Goal: Information Seeking & Learning: Learn about a topic

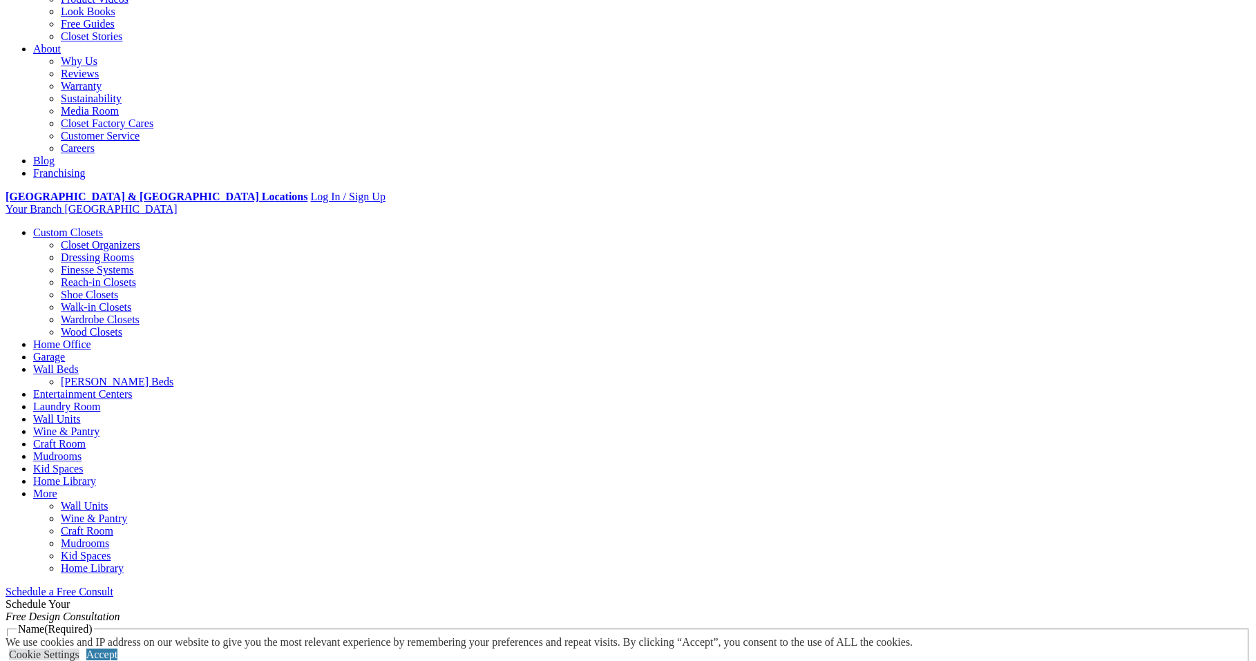
scroll to position [346, 0]
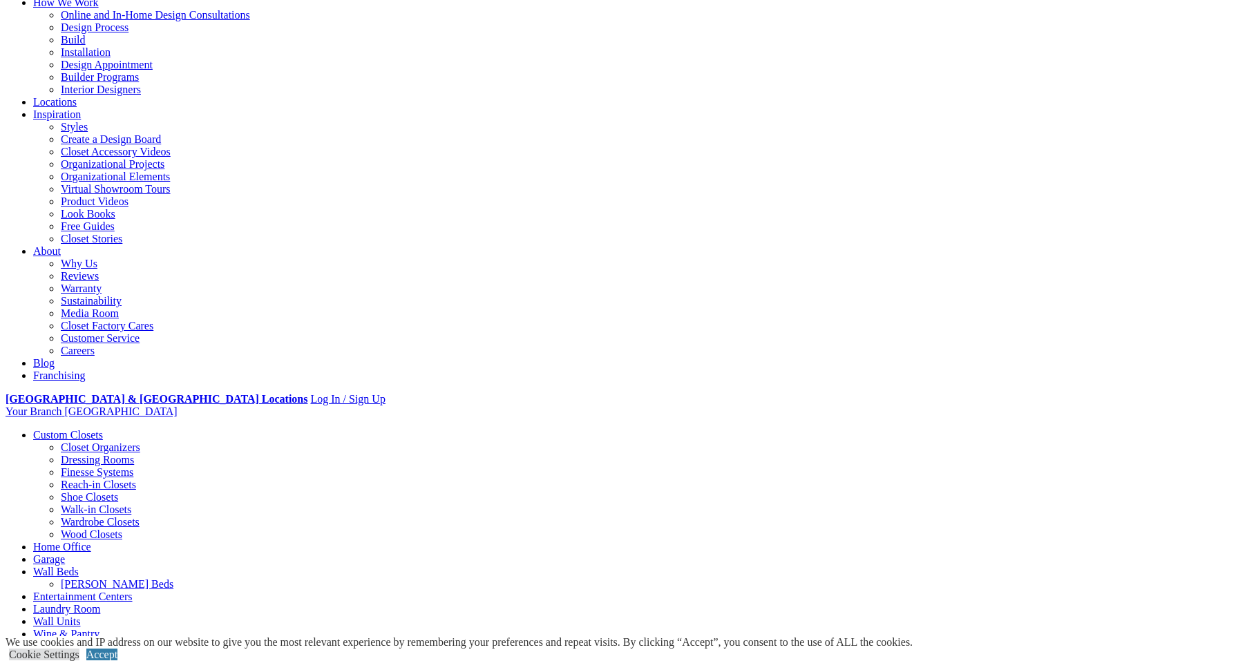
scroll to position [138, 0]
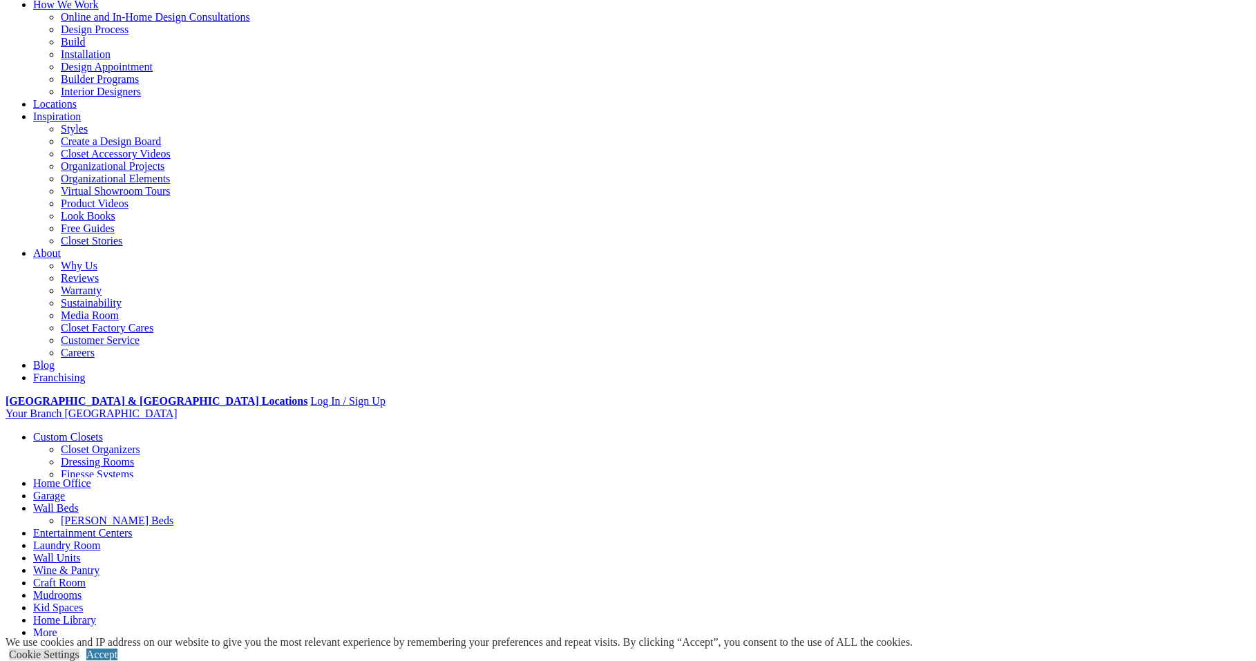
click at [91, 478] on link "Home Office" at bounding box center [62, 484] width 58 height 12
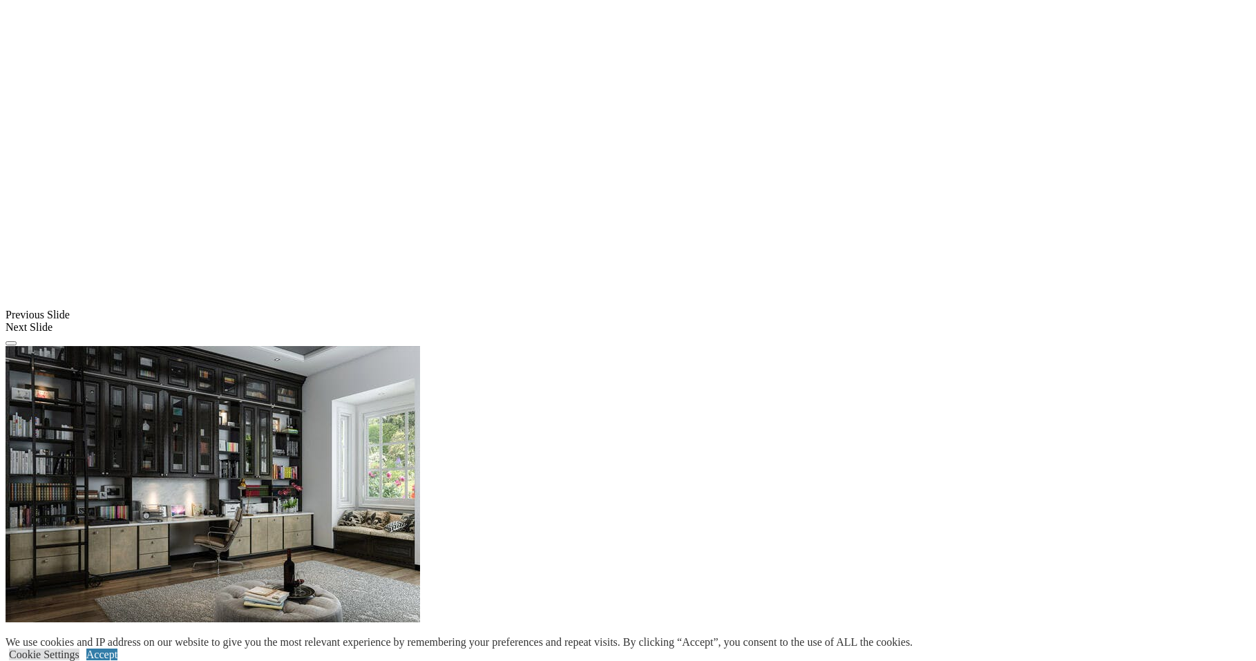
scroll to position [1106, 0]
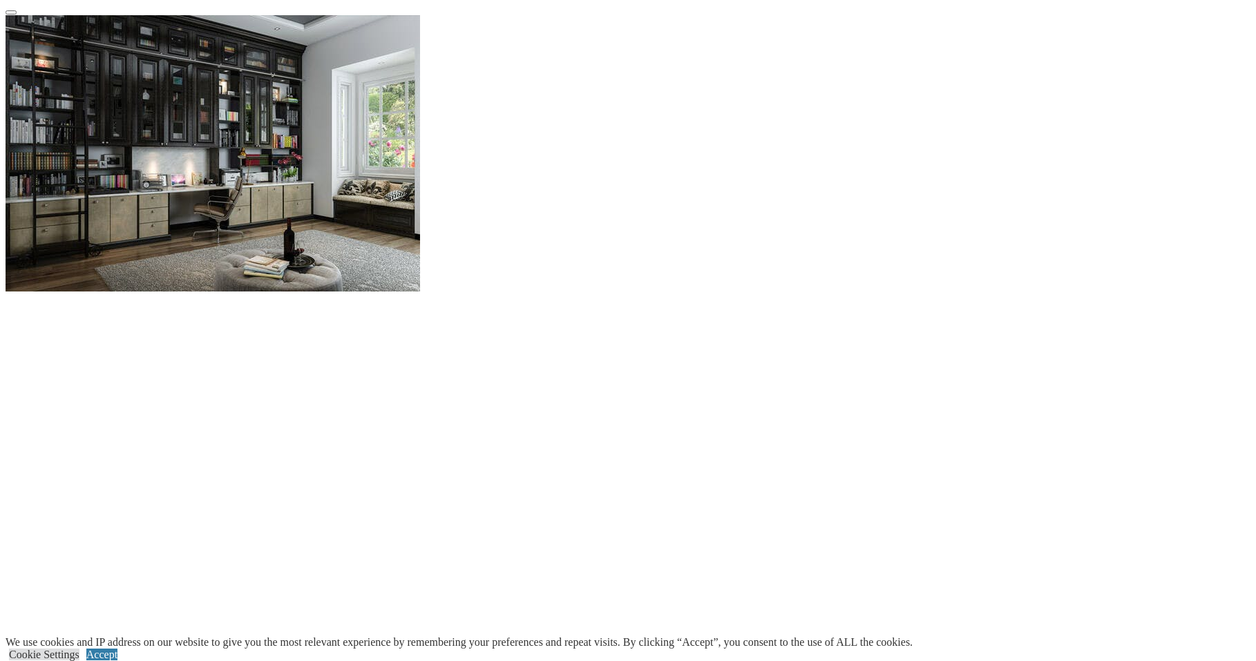
scroll to position [1382, 0]
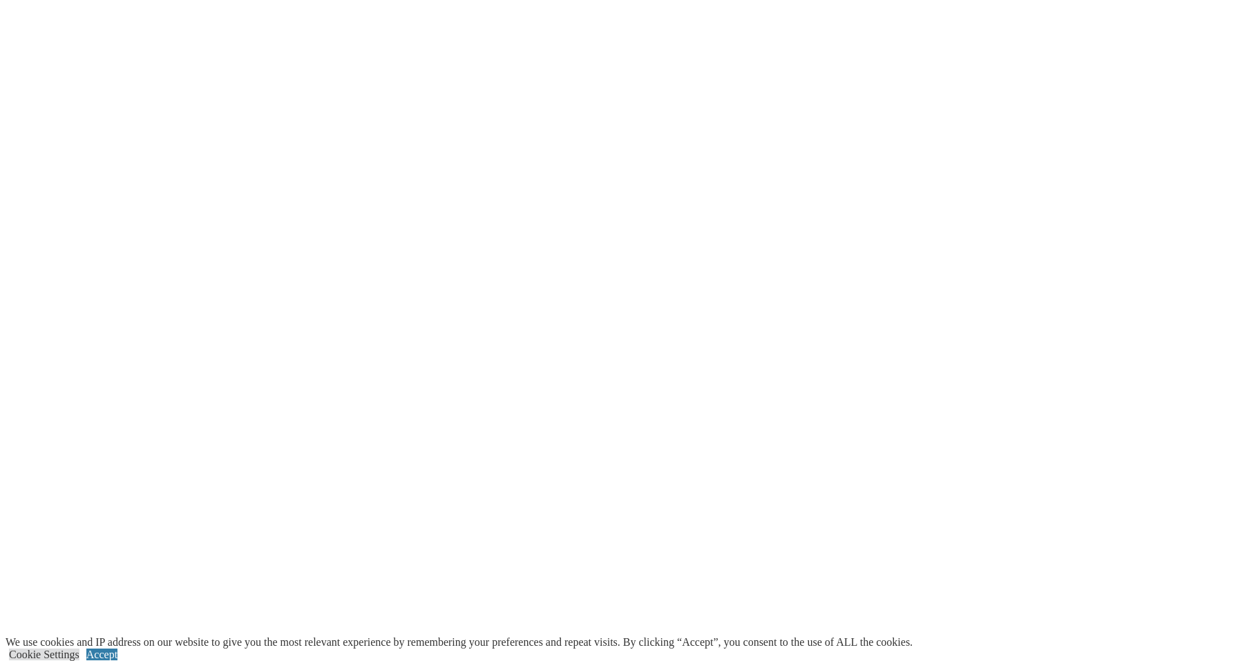
scroll to position [1797, 0]
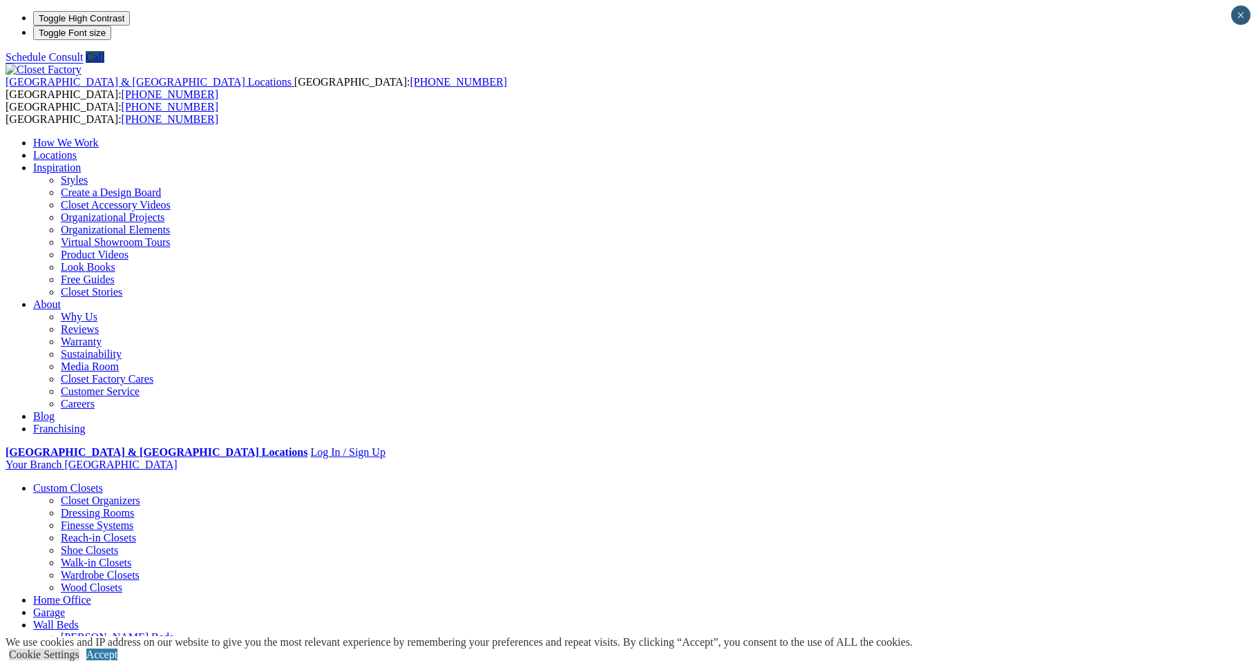
click at [173, 632] on link "[PERSON_NAME] Beds" at bounding box center [117, 638] width 113 height 12
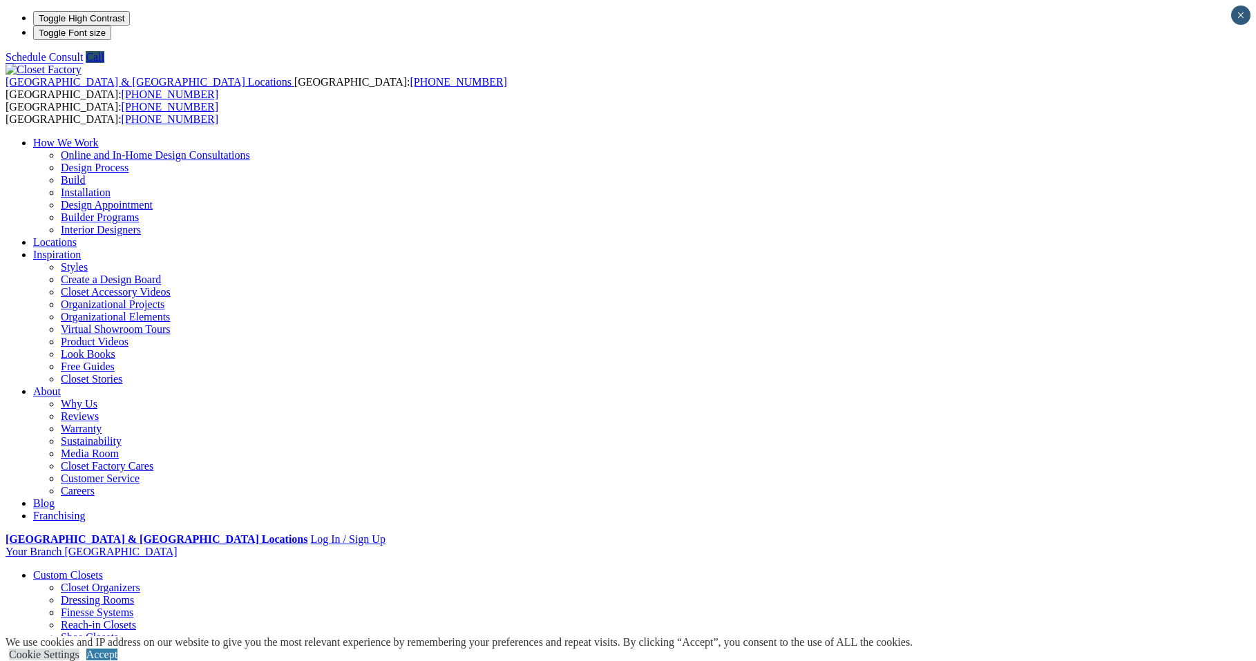
click at [133, 657] on link "Wardrobe Closets" at bounding box center [100, 663] width 79 height 12
click at [111, 632] on link "Shoe Closets" at bounding box center [89, 638] width 57 height 12
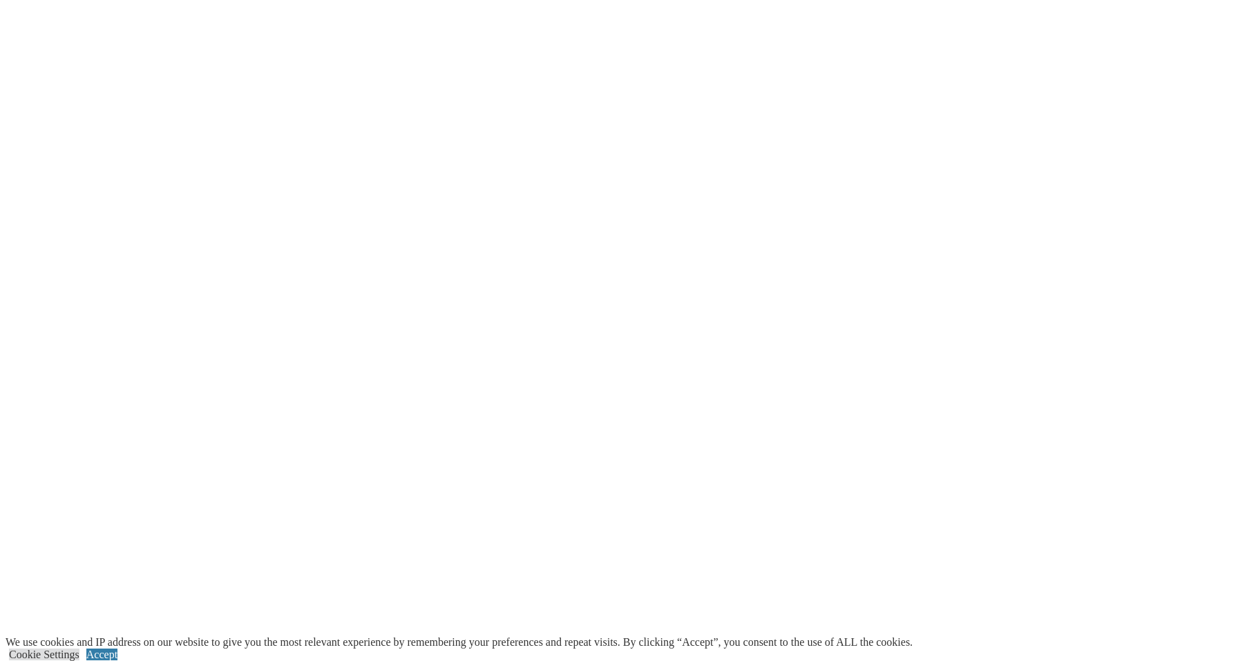
scroll to position [2419, 0]
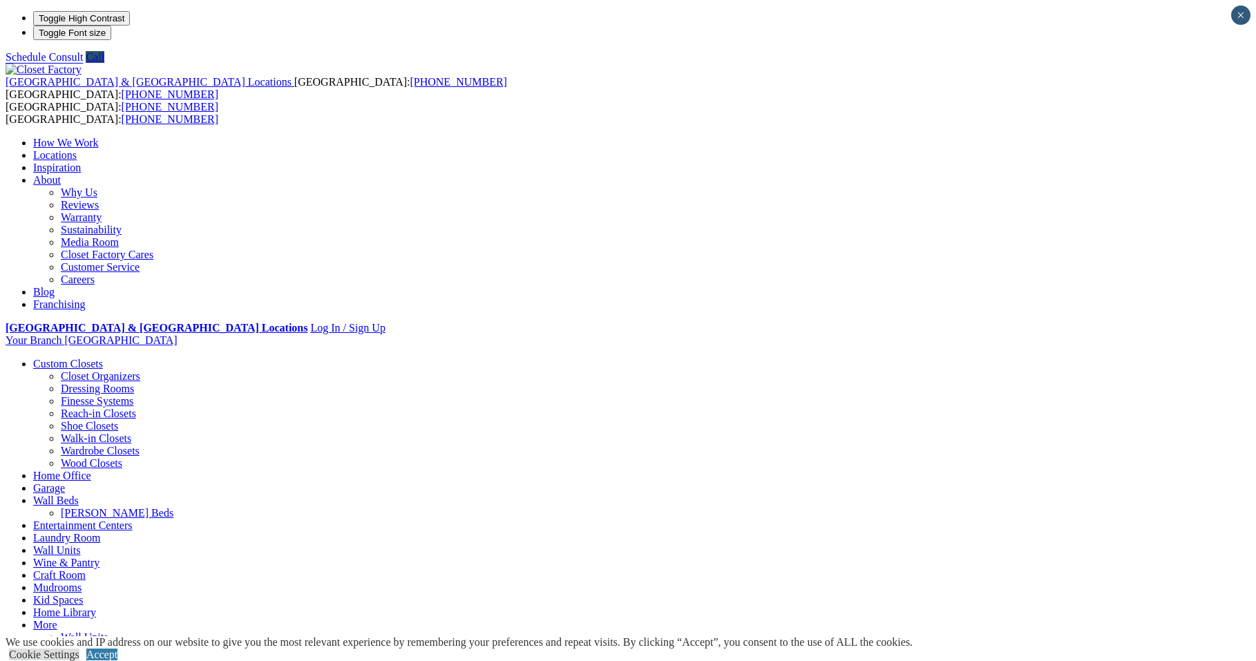
click at [131, 445] on link "Wardrobe Closets" at bounding box center [100, 451] width 79 height 12
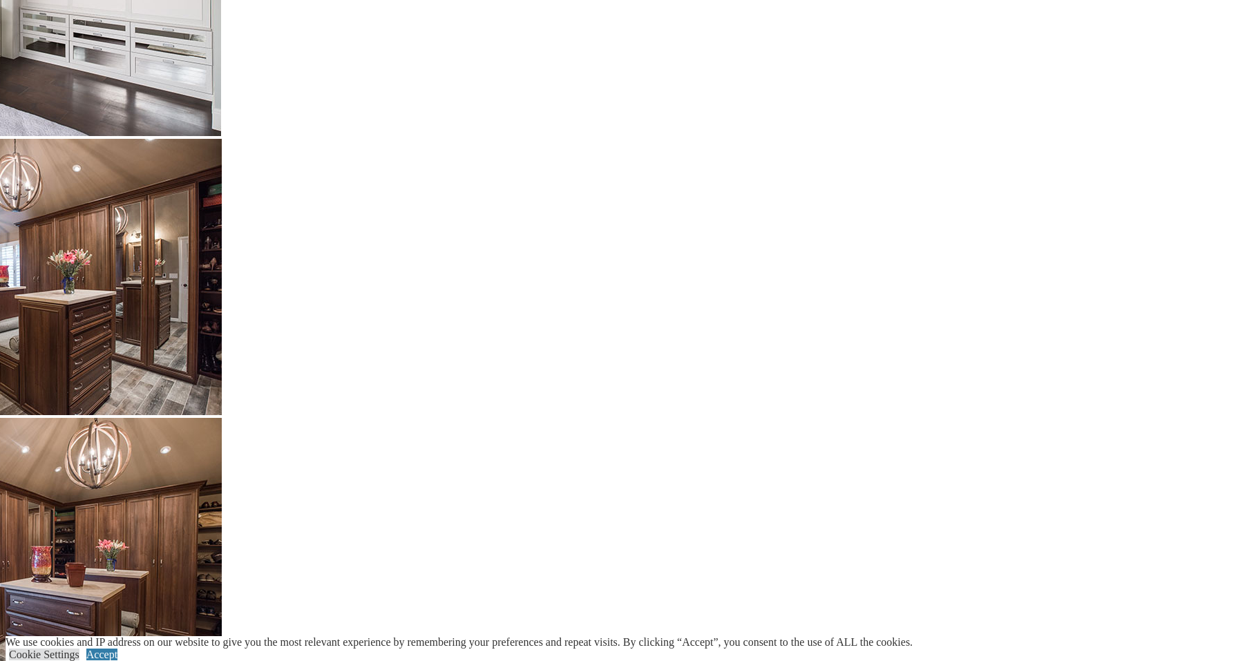
scroll to position [2488, 0]
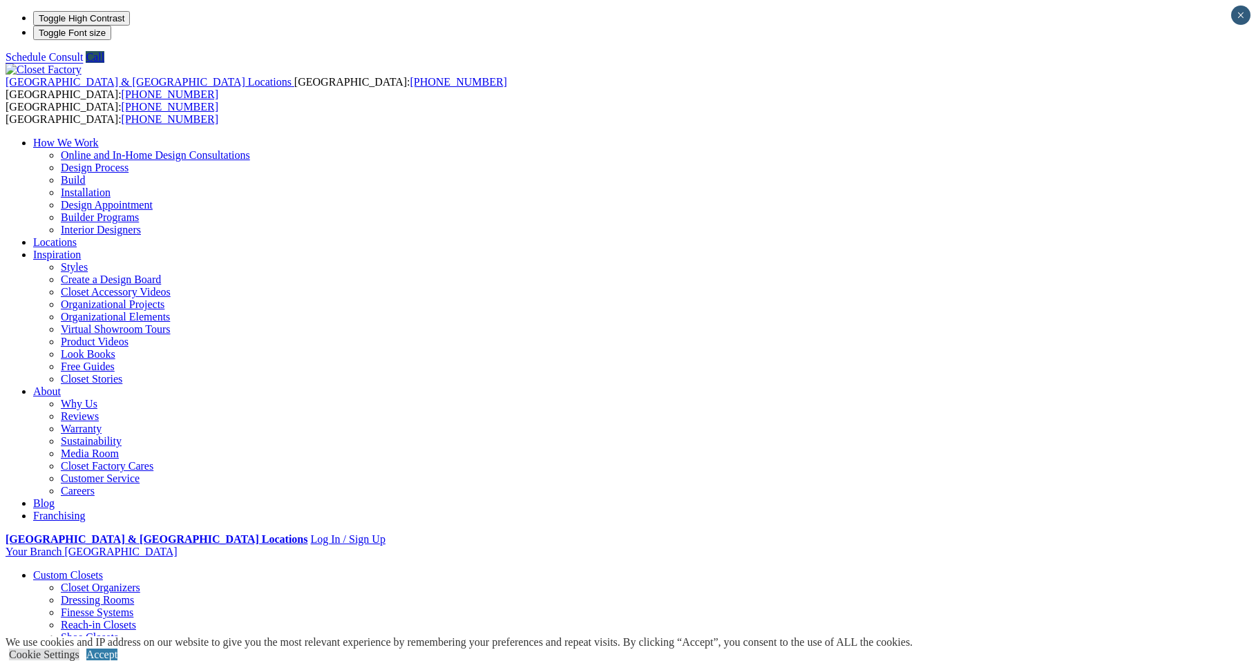
click at [124, 607] on link "Finesse Systems" at bounding box center [97, 613] width 73 height 12
click at [132, 582] on link "Closet Organizers" at bounding box center [100, 588] width 79 height 12
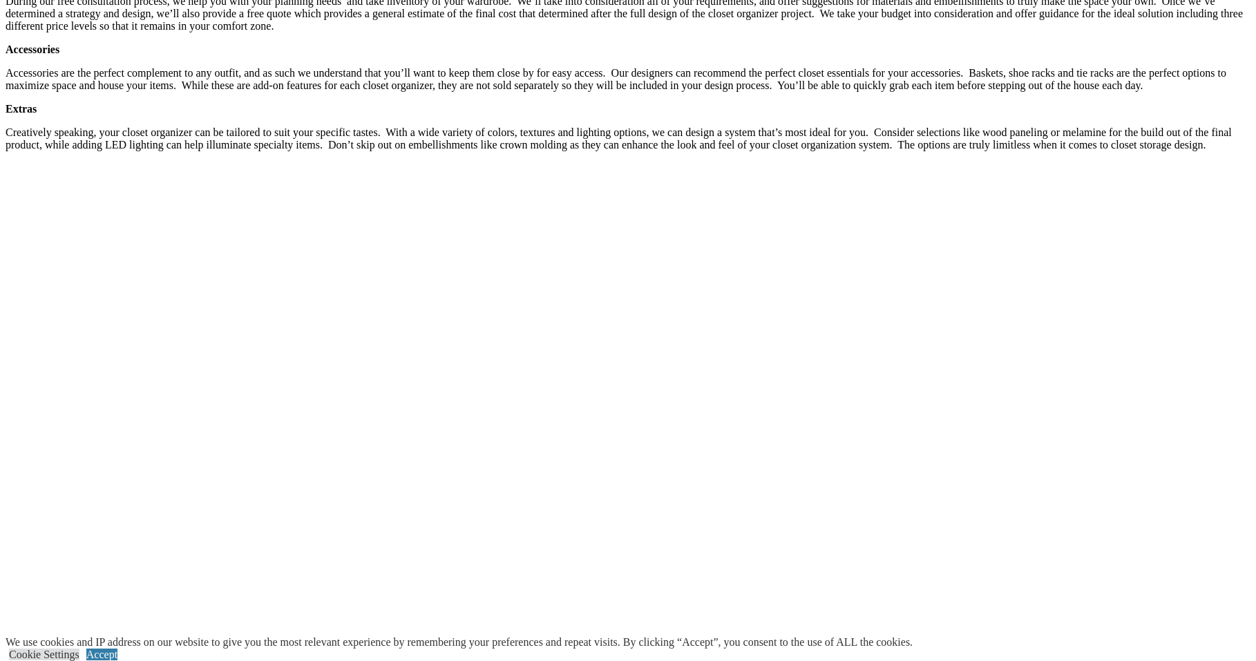
scroll to position [2281, 0]
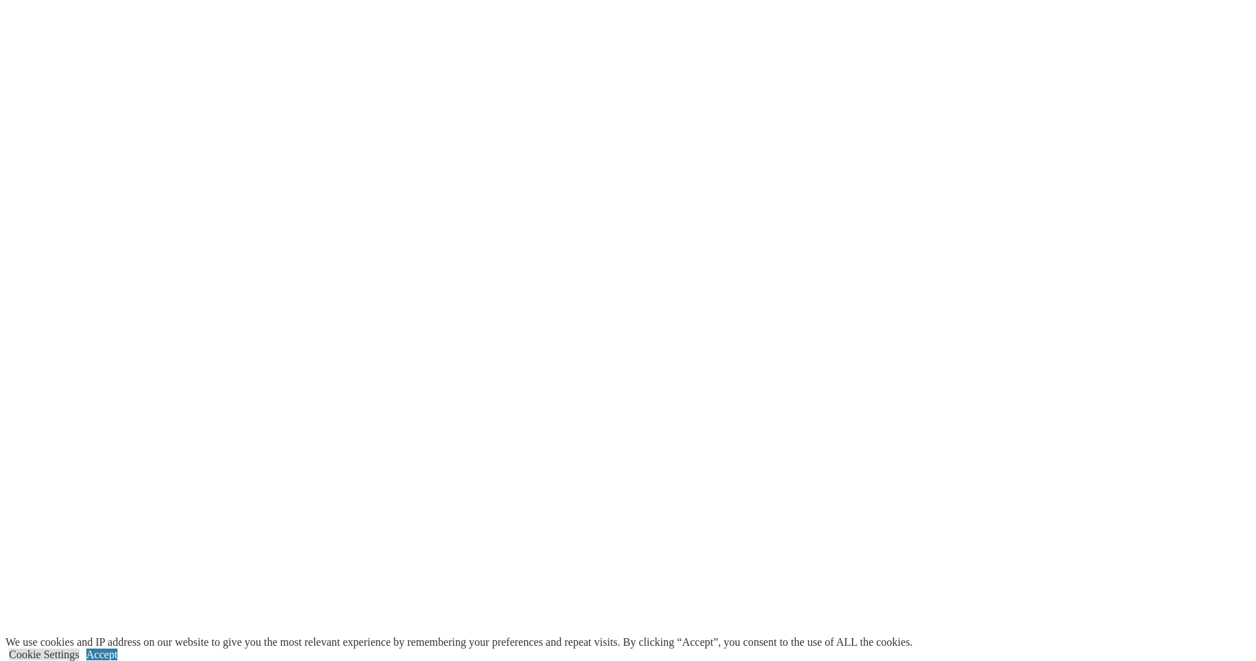
scroll to position [2557, 0]
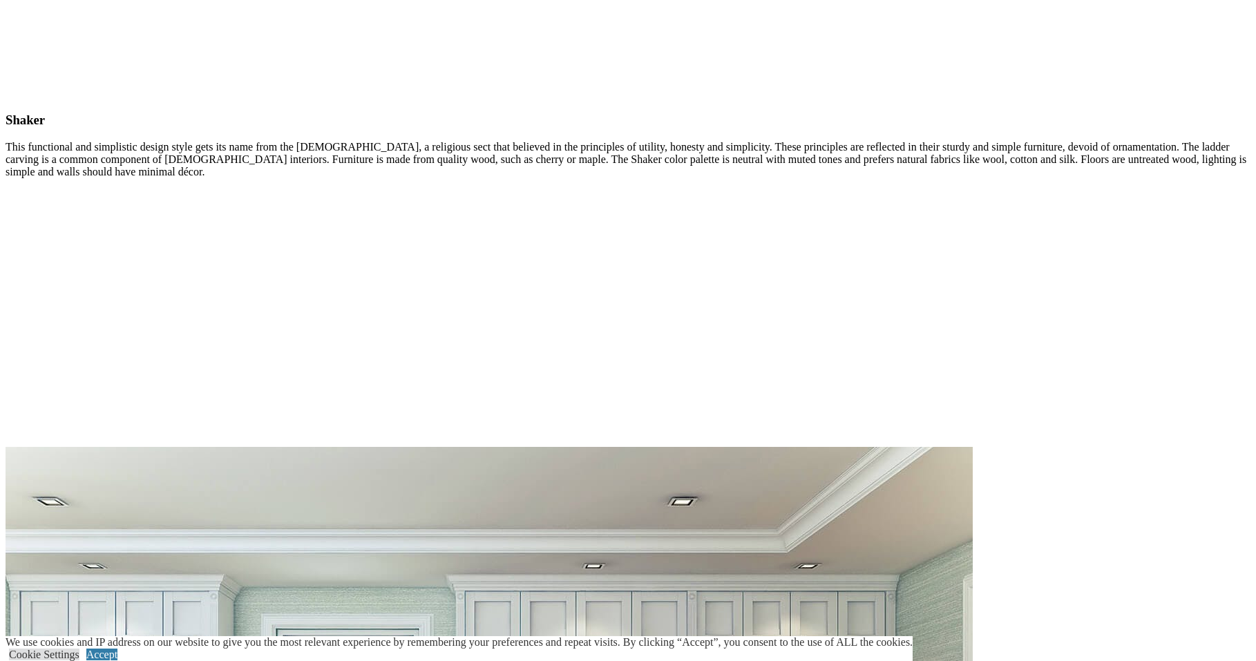
scroll to position [7119, 0]
